Goal: Task Accomplishment & Management: Manage account settings

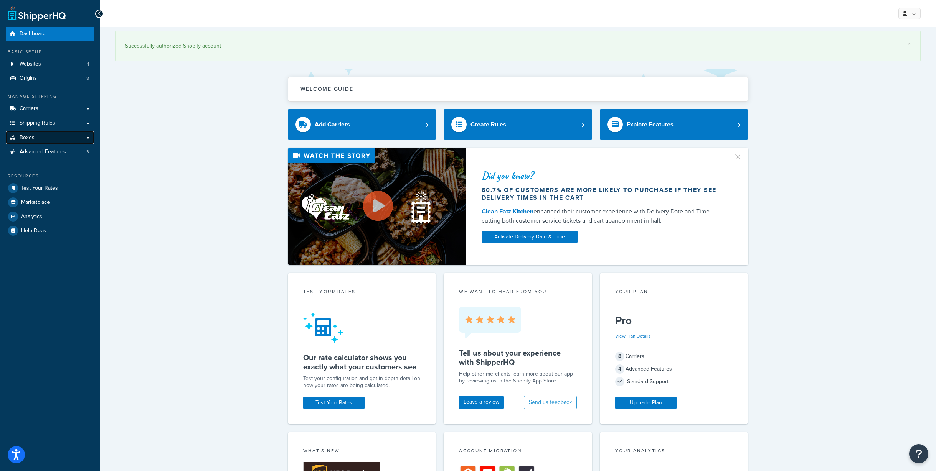
click at [26, 142] on link "Boxes" at bounding box center [50, 138] width 88 height 14
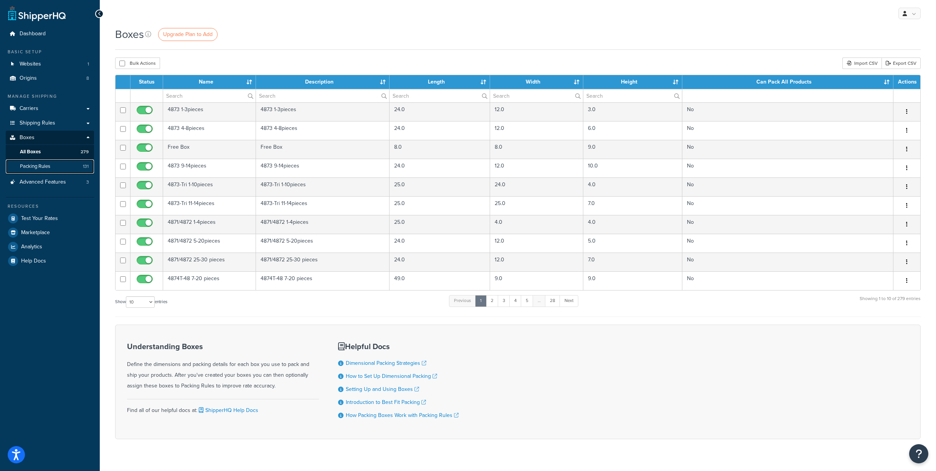
click at [32, 167] on span "Packing Rules" at bounding box center [35, 166] width 30 height 7
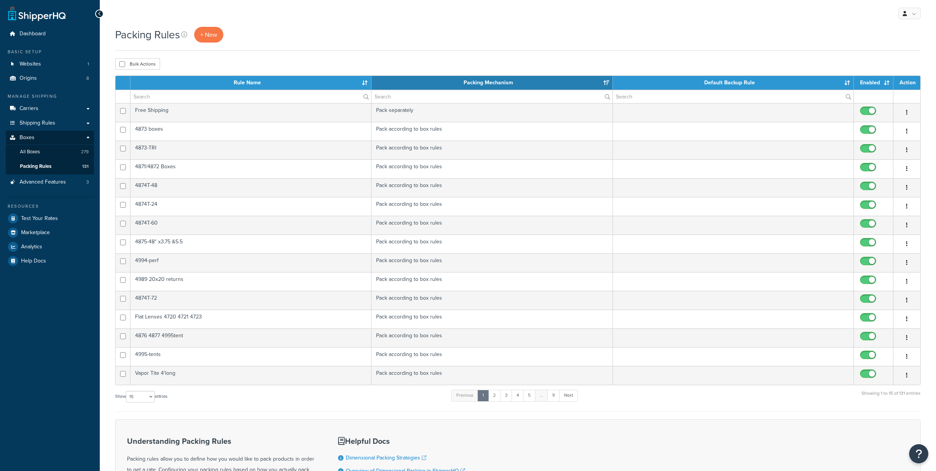
select select "15"
click at [196, 92] on input "text" at bounding box center [250, 96] width 241 height 13
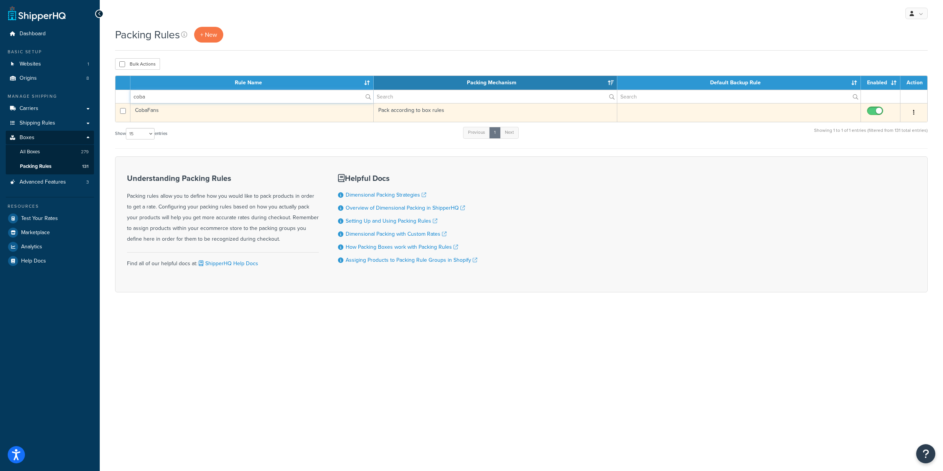
type input "coba"
click at [163, 107] on td "CobaFans" at bounding box center [251, 112] width 243 height 19
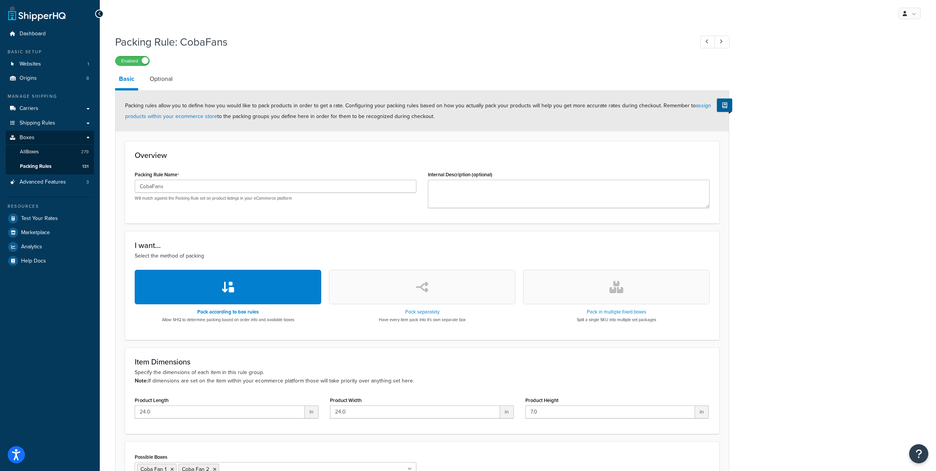
scroll to position [92, 0]
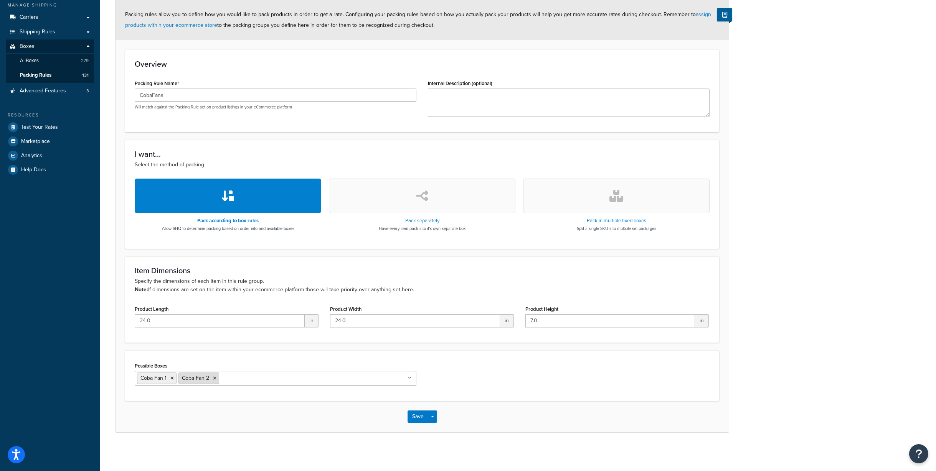
click at [216, 380] on icon at bounding box center [214, 378] width 3 height 5
click at [413, 358] on div "Possible Boxes Coba Fan 1 4873 1-3pieces 4873 4-8pieces Free Box 4873 9-14piece…" at bounding box center [422, 376] width 594 height 51
click at [419, 418] on button "Save" at bounding box center [417, 417] width 21 height 12
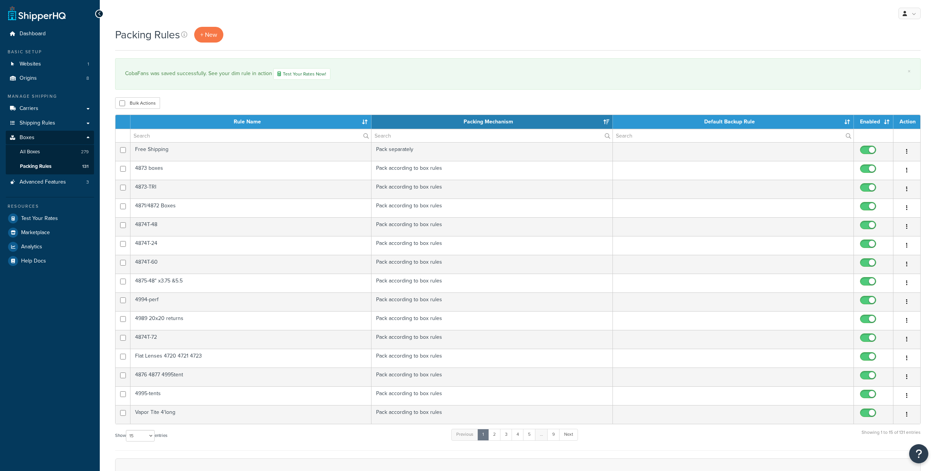
select select "15"
click at [174, 133] on input "text" at bounding box center [250, 135] width 241 height 13
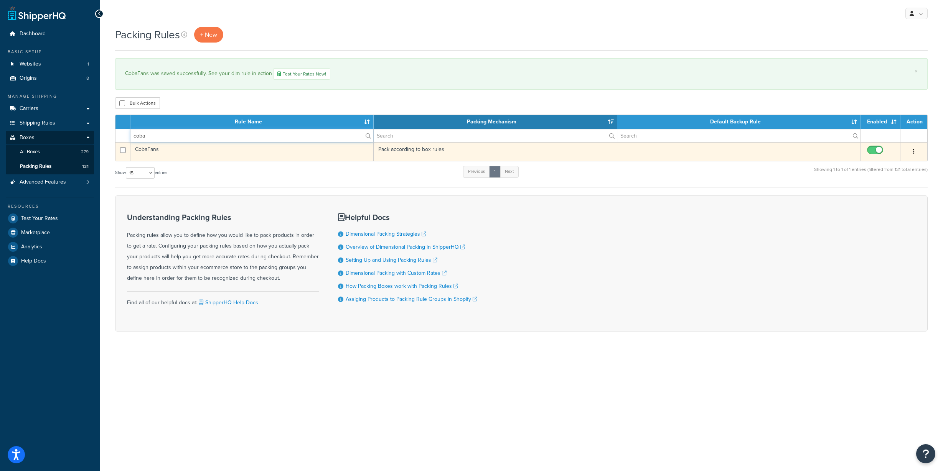
type input "coba"
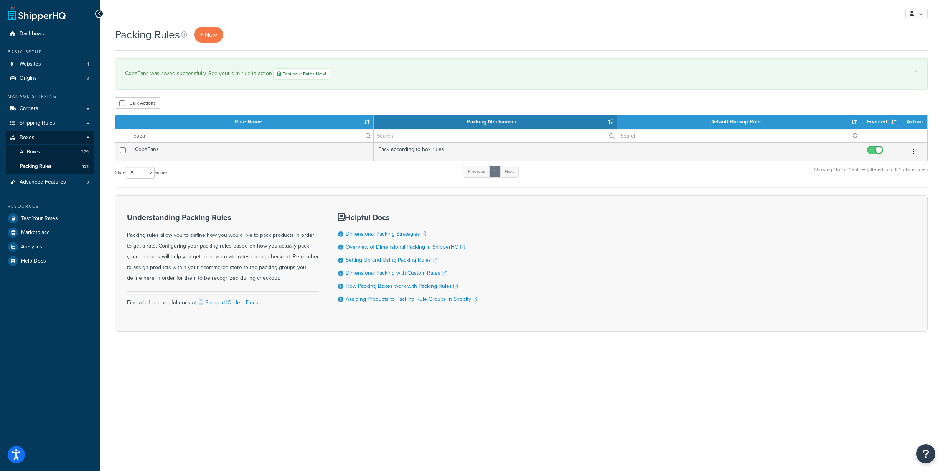
click at [150, 148] on td "CobaFans" at bounding box center [251, 151] width 243 height 19
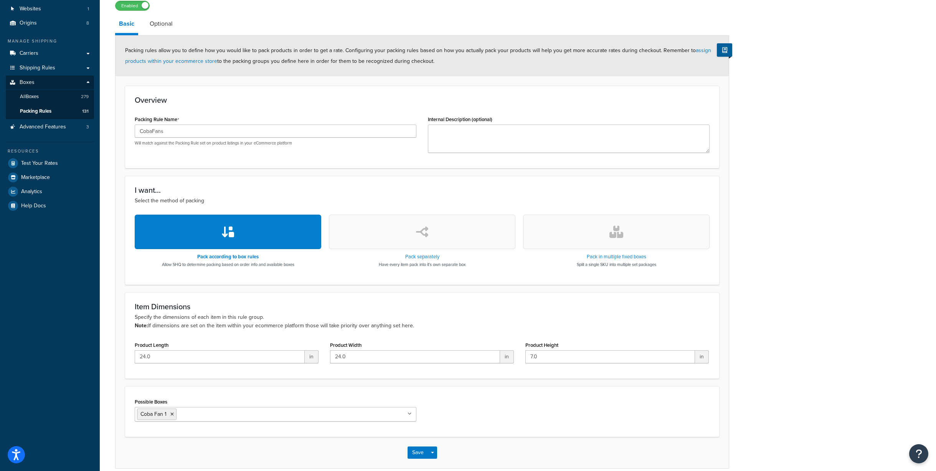
scroll to position [80, 0]
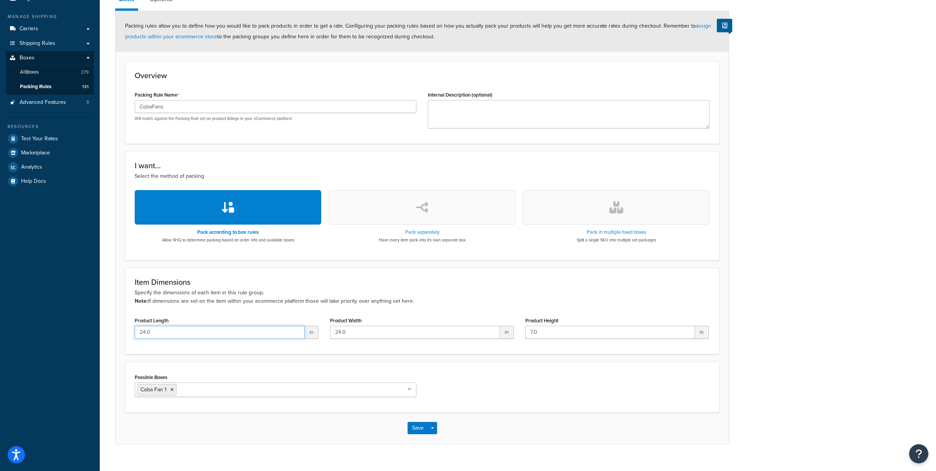
drag, startPoint x: 167, startPoint y: 336, endPoint x: 139, endPoint y: 335, distance: 28.0
click at [139, 335] on input "24.0" at bounding box center [220, 332] width 170 height 13
type input "25.5"
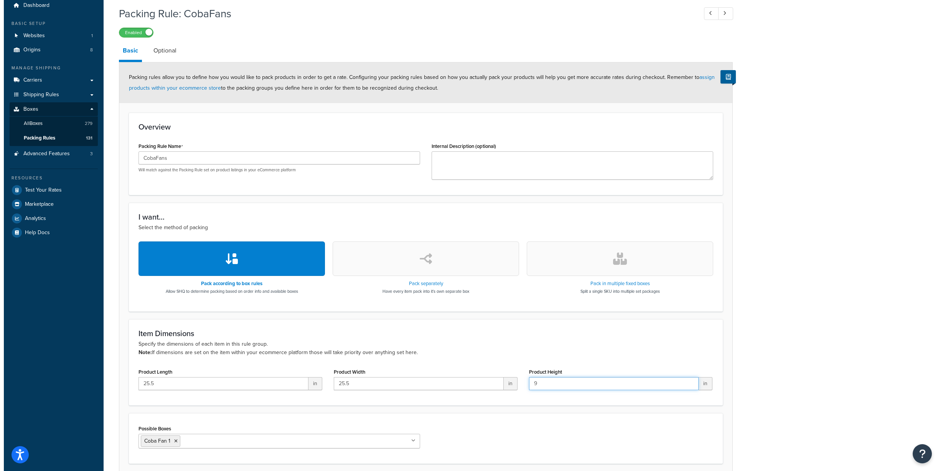
scroll to position [0, 0]
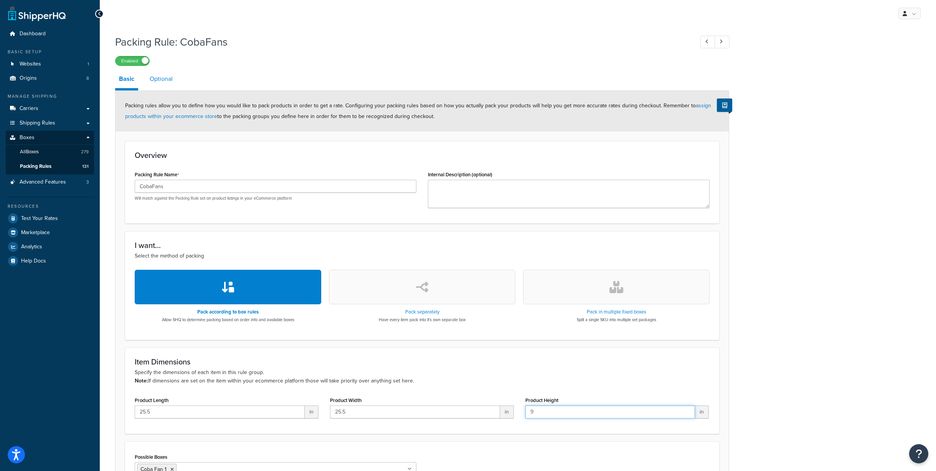
type input "9"
click at [161, 79] on link "Optional" at bounding box center [161, 79] width 31 height 18
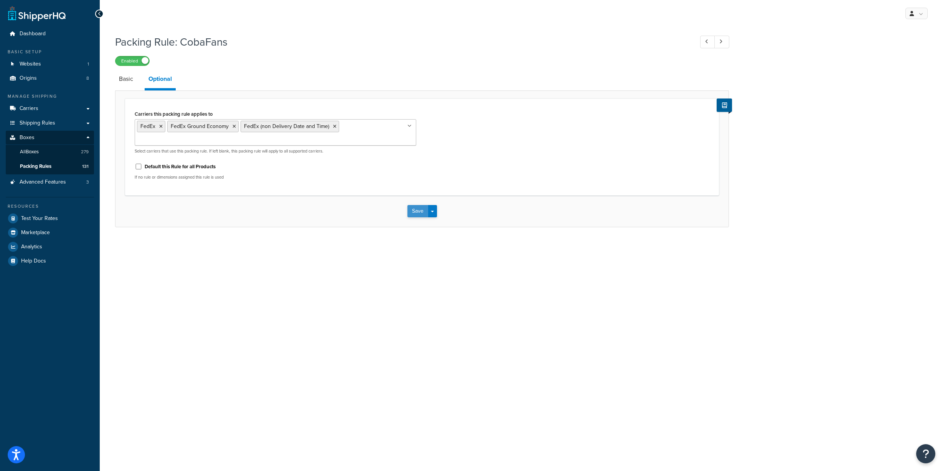
click at [418, 205] on button "Save" at bounding box center [417, 211] width 21 height 12
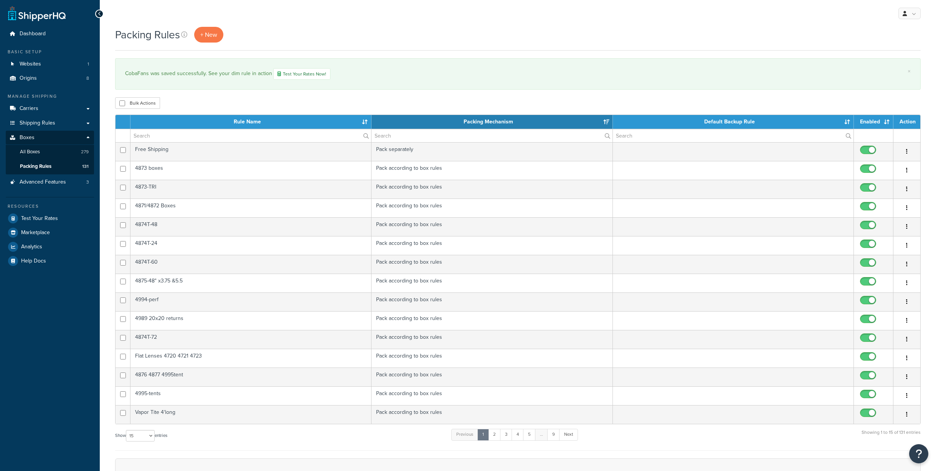
select select "15"
click at [31, 150] on span "All Boxes" at bounding box center [30, 152] width 20 height 7
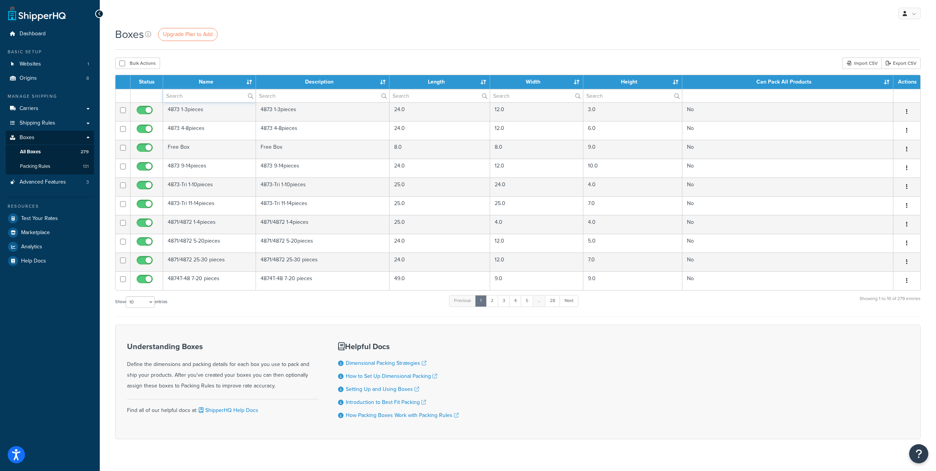
click at [205, 98] on input "text" at bounding box center [209, 95] width 92 height 13
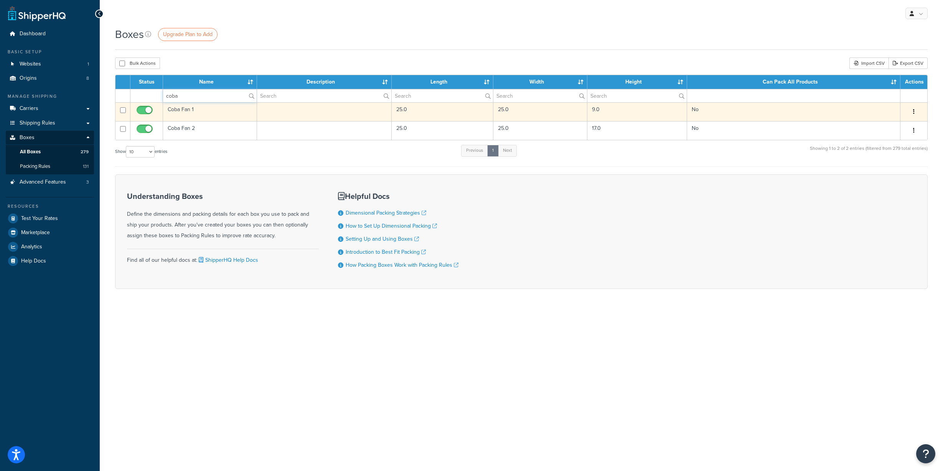
type input "coba"
click at [198, 111] on td "Coba Fan 1" at bounding box center [210, 111] width 94 height 19
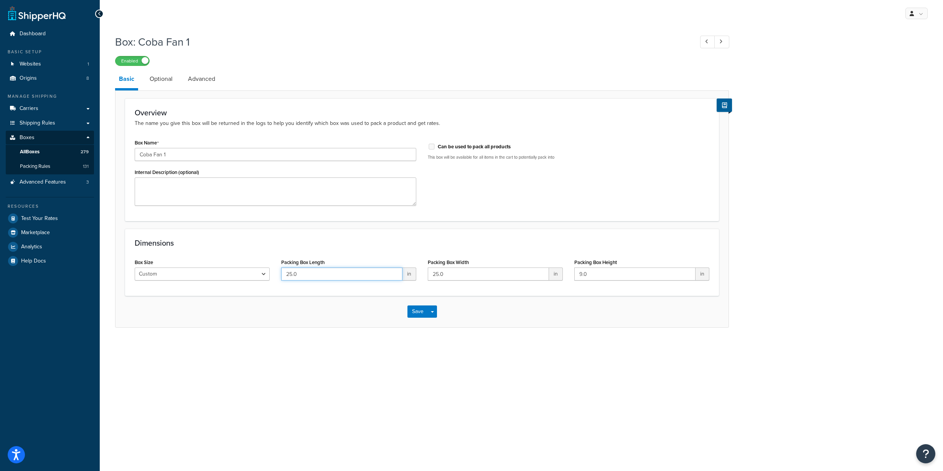
drag, startPoint x: 315, startPoint y: 277, endPoint x: 273, endPoint y: 284, distance: 42.4
click at [273, 284] on div "Box Size Custom USPS Small Flat Box USPS Medium Flat Box USPS Large Flat Box US…" at bounding box center [422, 272] width 586 height 30
type input "26"
click at [166, 80] on link "Optional" at bounding box center [161, 79] width 31 height 18
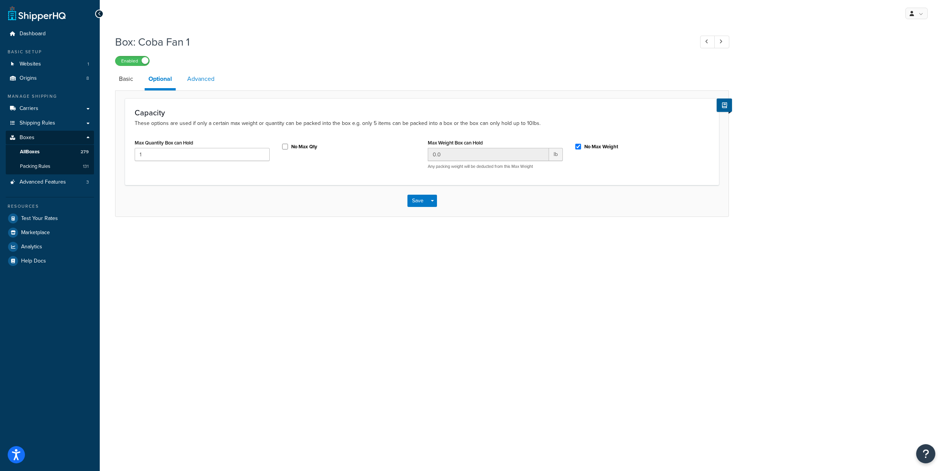
click at [204, 78] on link "Advanced" at bounding box center [200, 79] width 35 height 18
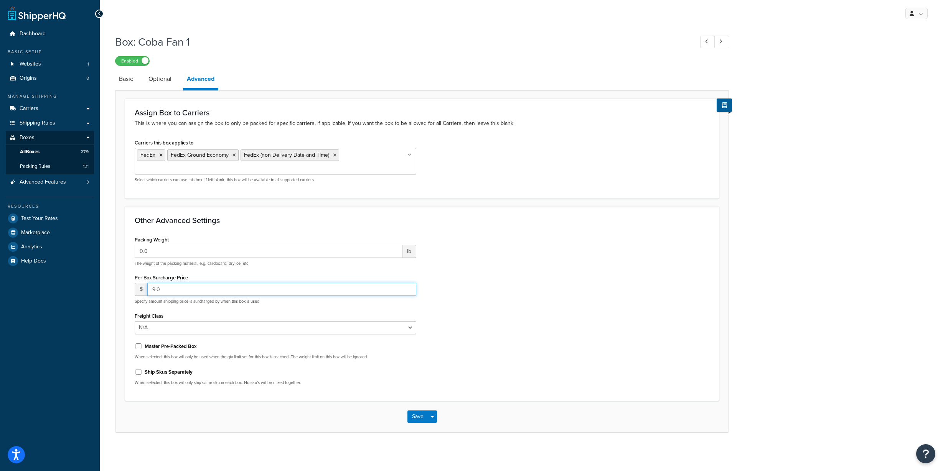
drag, startPoint x: 165, startPoint y: 281, endPoint x: 151, endPoint y: 281, distance: 13.8
click at [151, 283] on input "9.0" at bounding box center [281, 289] width 269 height 13
type input "6"
click at [414, 411] on button "Save" at bounding box center [417, 417] width 21 height 12
